Goal: Task Accomplishment & Management: Use online tool/utility

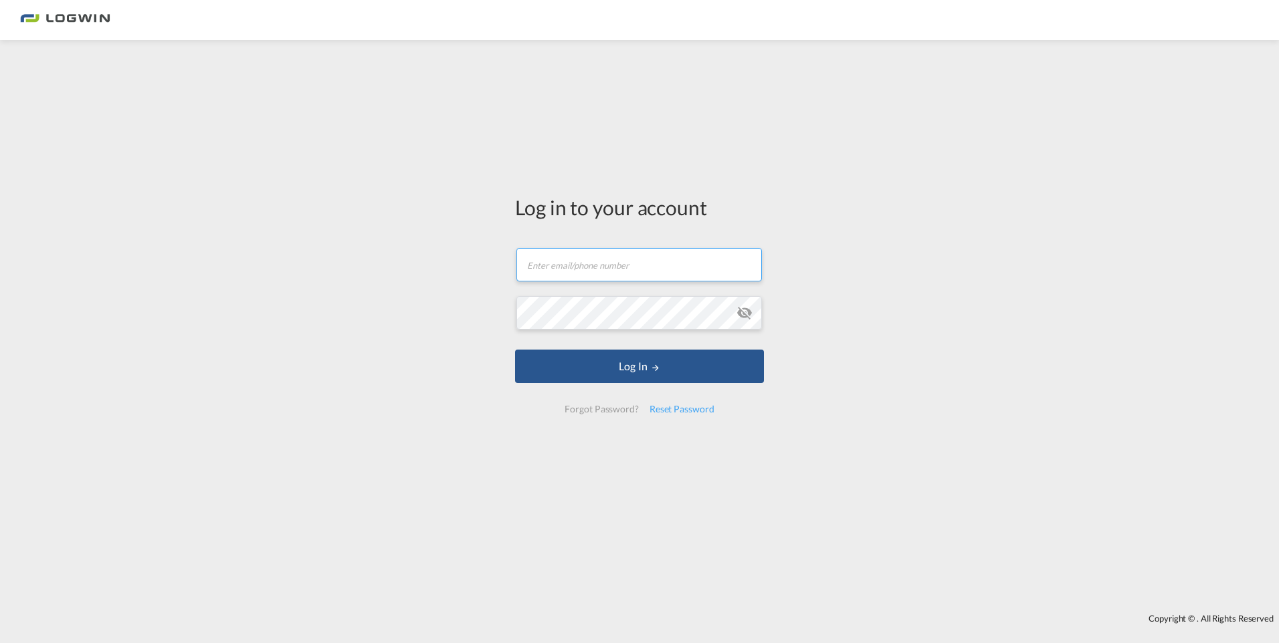
click at [574, 274] on input "text" at bounding box center [638, 264] width 245 height 33
type input "[PERSON_NAME][EMAIL_ADDRESS][DOMAIN_NAME]"
drag, startPoint x: 727, startPoint y: 262, endPoint x: 91, endPoint y: 269, distance: 636.0
click at [91, 269] on div "Log in to your account [PERSON_NAME][EMAIL_ADDRESS][DOMAIN_NAME] Password field…" at bounding box center [639, 327] width 1279 height 560
click at [80, 295] on div "Log in to your account [PERSON_NAME][EMAIL_ADDRESS][DOMAIN_NAME] Password field…" at bounding box center [639, 327] width 1279 height 560
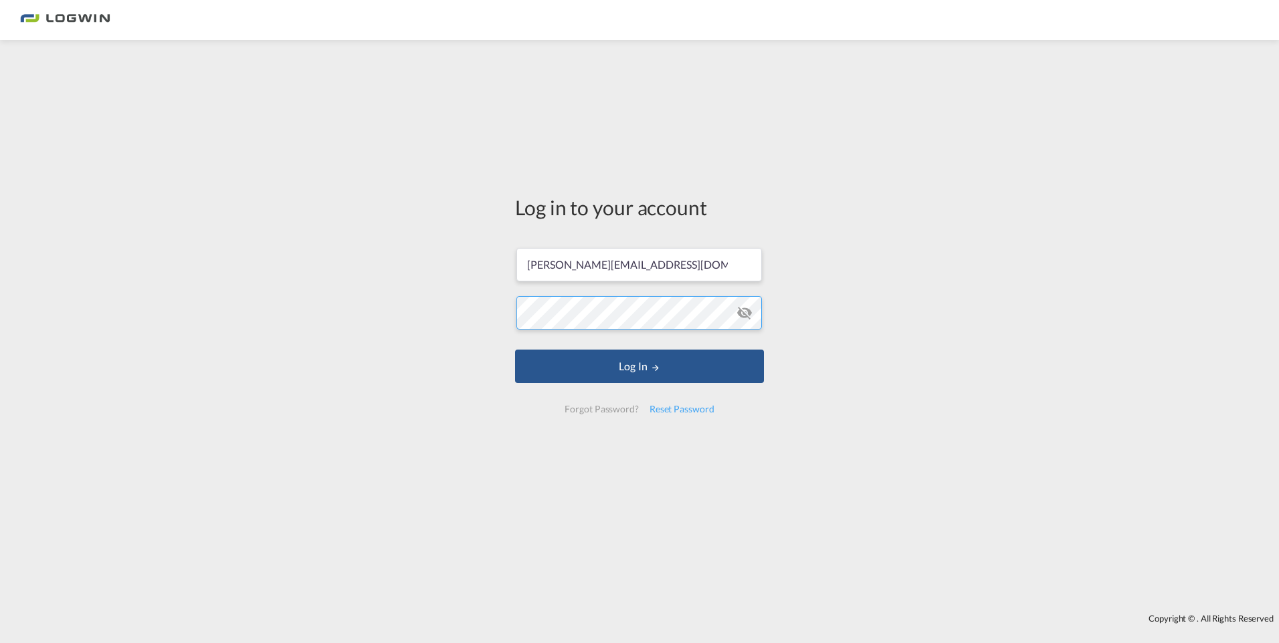
click at [515, 350] on button "Log In" at bounding box center [639, 366] width 249 height 33
